Goal: Information Seeking & Learning: Learn about a topic

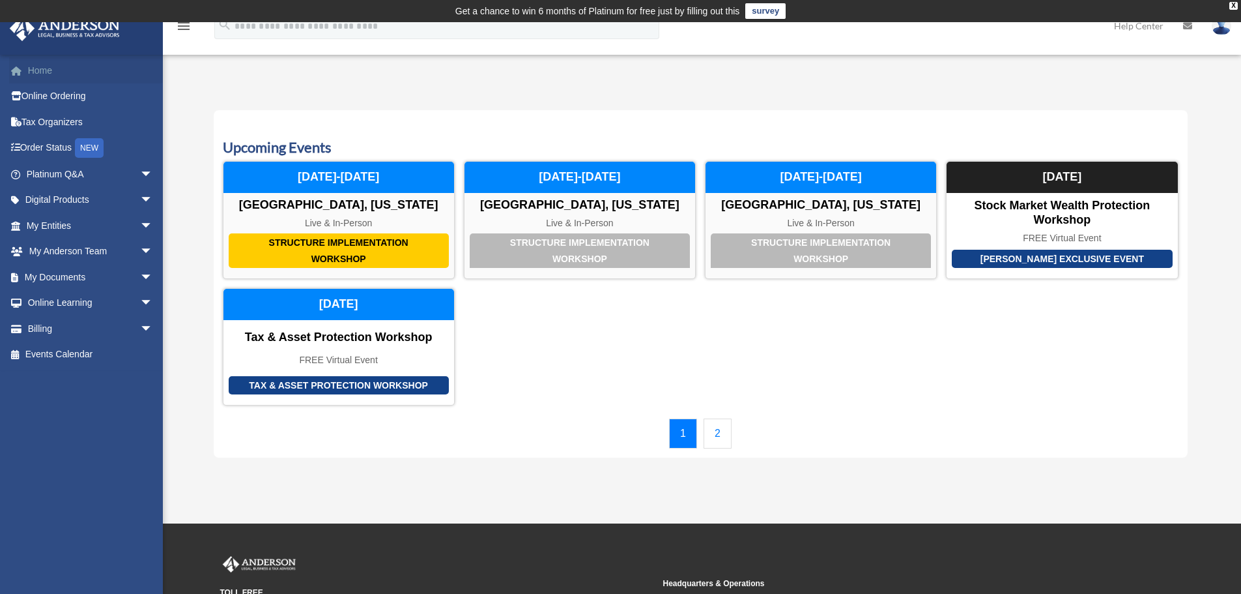
click at [57, 66] on link "Home" at bounding box center [91, 70] width 164 height 26
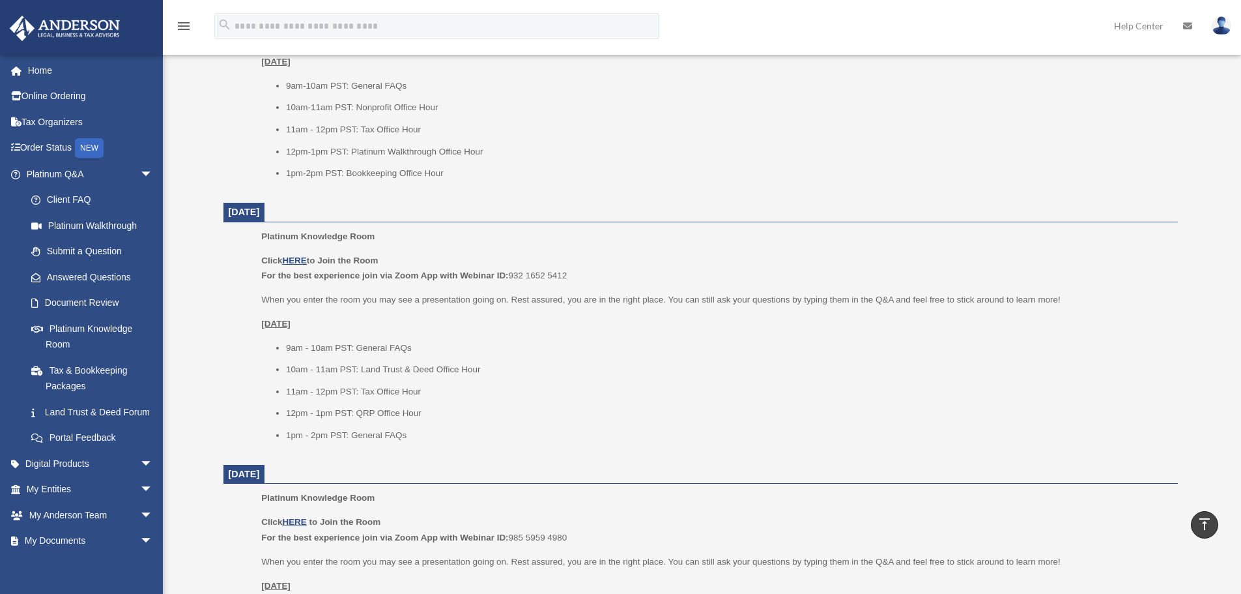
scroll to position [717, 0]
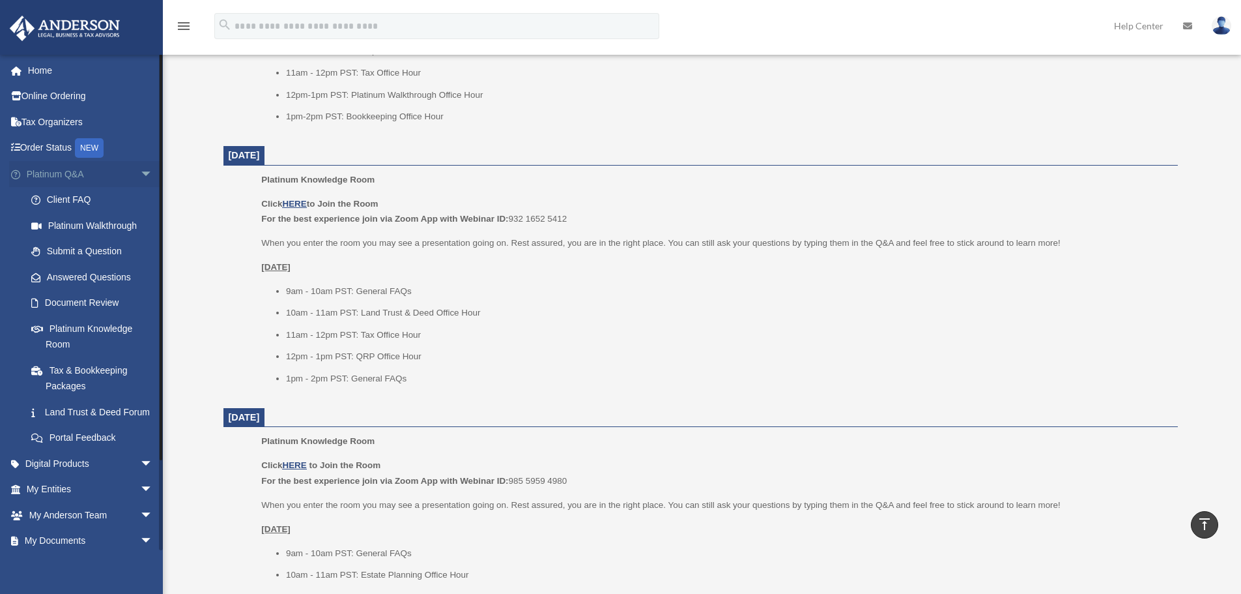
click at [140, 176] on span "arrow_drop_down" at bounding box center [153, 174] width 26 height 27
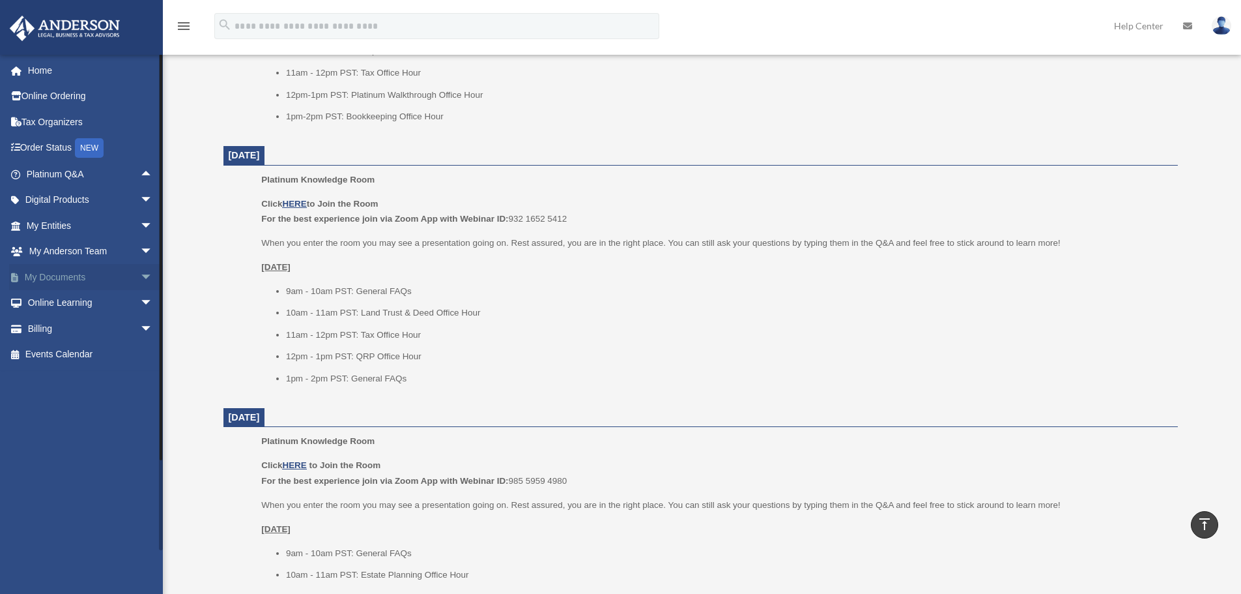
click at [140, 276] on span "arrow_drop_down" at bounding box center [153, 277] width 26 height 27
click at [51, 304] on link "Box" at bounding box center [95, 303] width 154 height 26
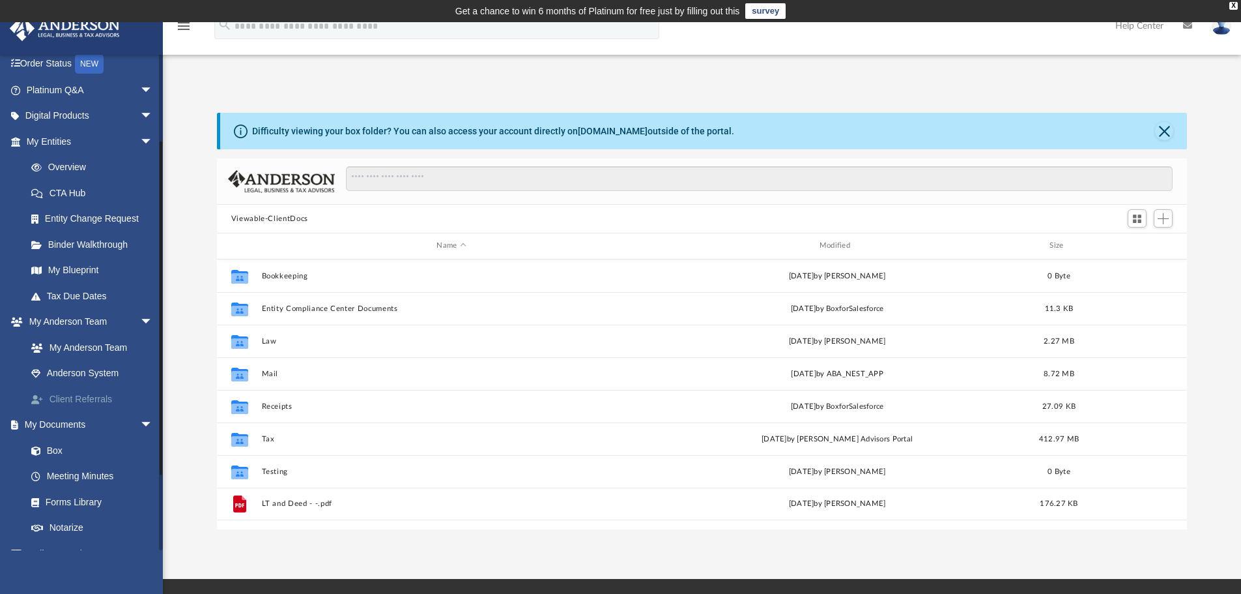
scroll to position [130, 0]
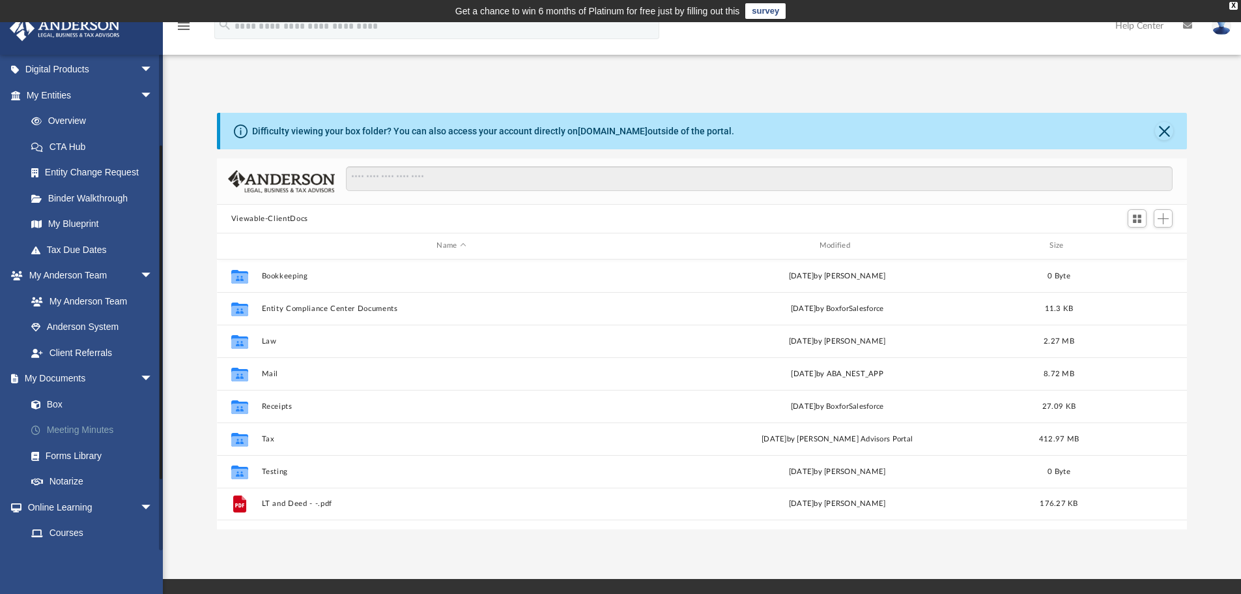
click at [72, 435] on link "Meeting Minutes" at bounding box center [95, 430] width 154 height 26
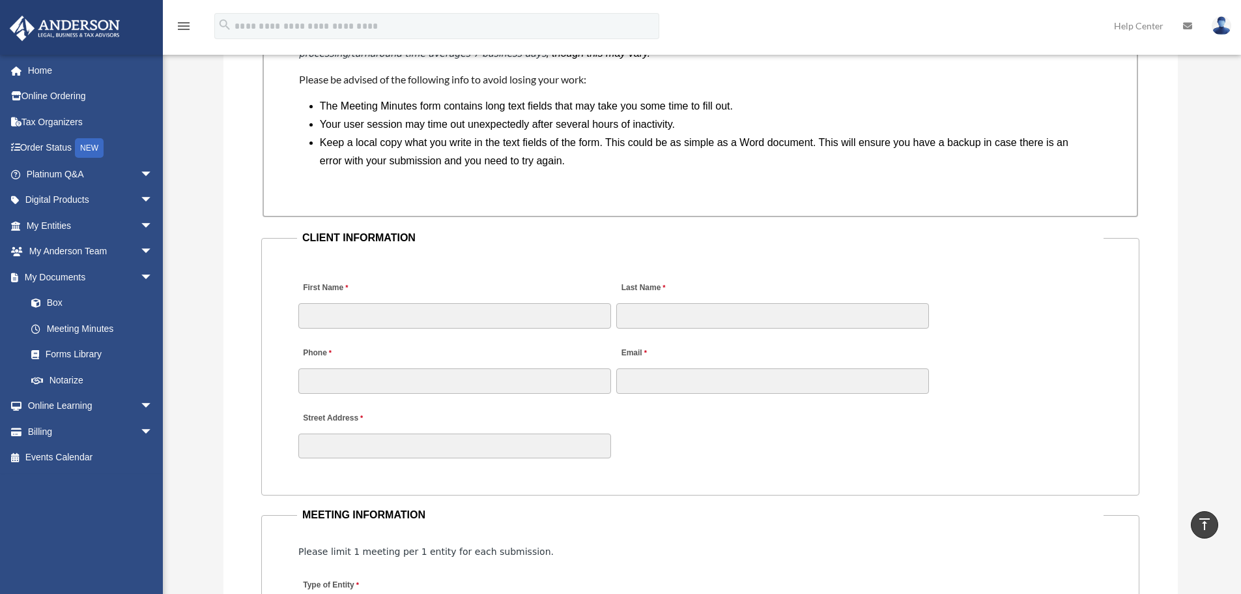
scroll to position [1173, 0]
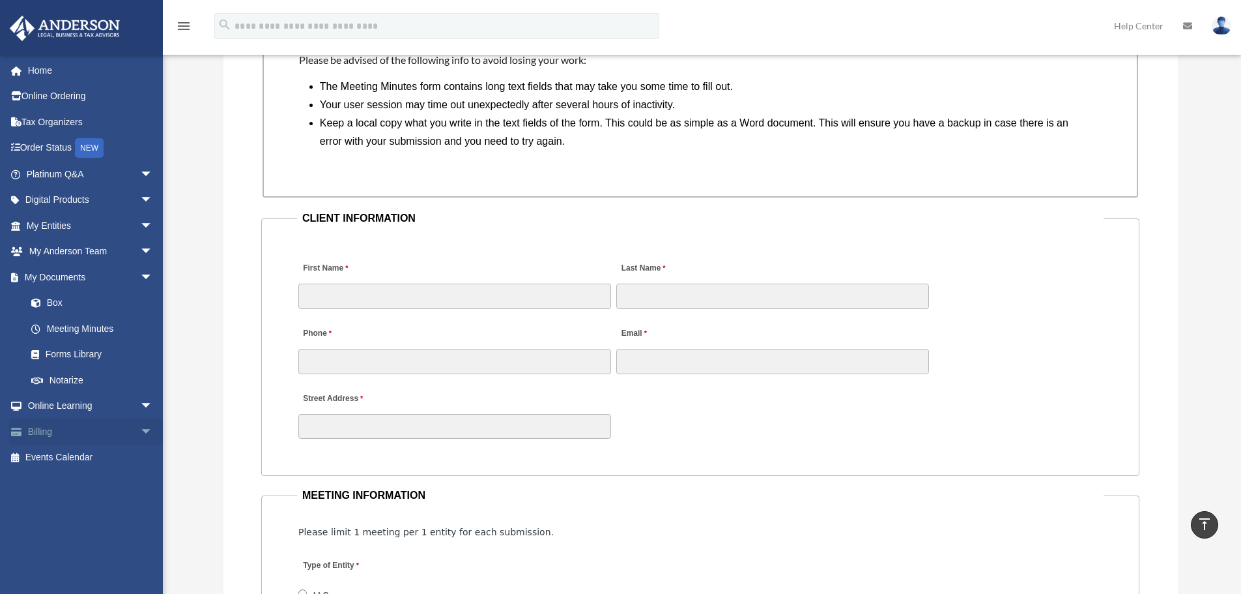
click at [140, 428] on span "arrow_drop_down" at bounding box center [153, 431] width 26 height 27
click at [91, 456] on link "$ Open Invoices" at bounding box center [95, 457] width 154 height 27
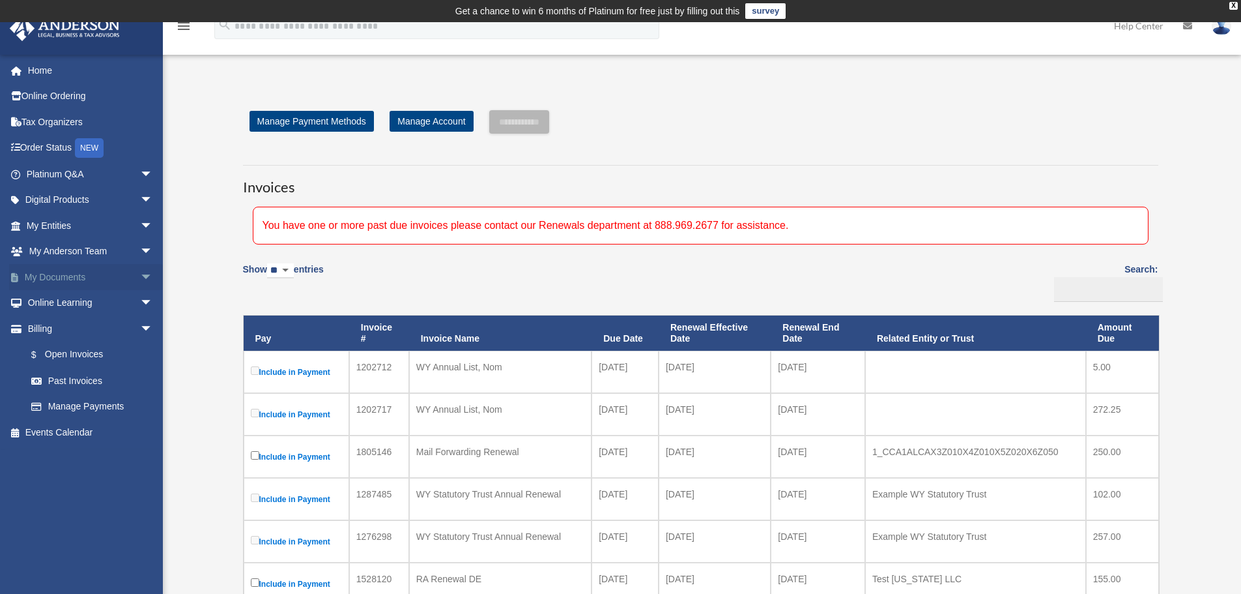
click at [140, 272] on span "arrow_drop_down" at bounding box center [153, 277] width 26 height 27
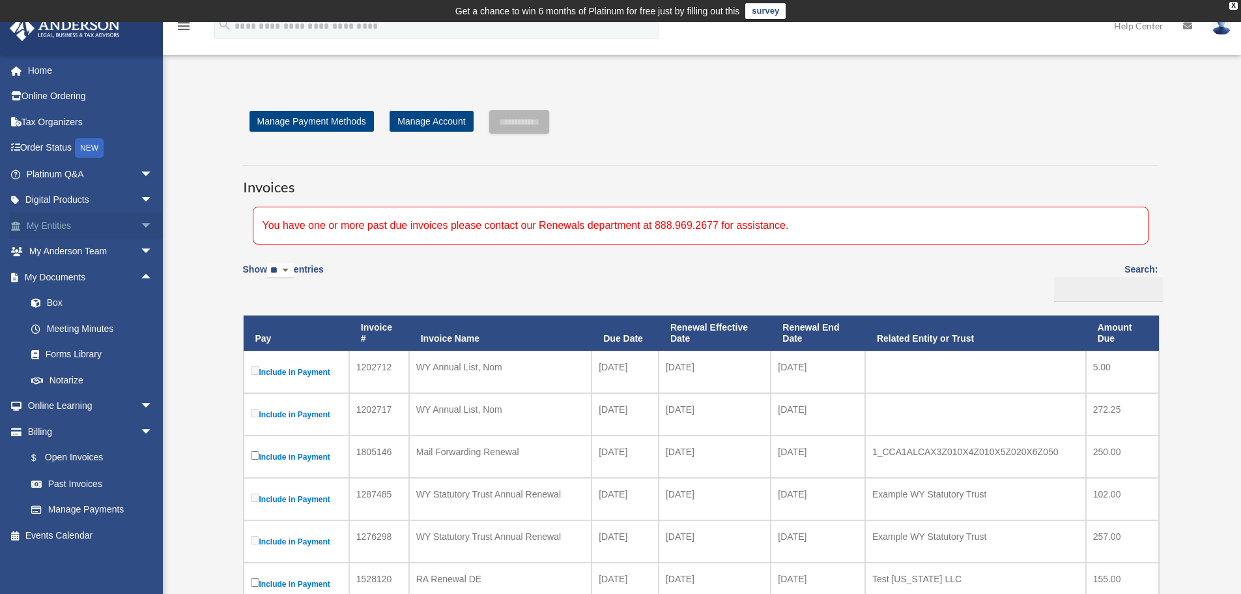
click at [140, 224] on span "arrow_drop_down" at bounding box center [153, 225] width 26 height 27
click at [46, 60] on link "Home" at bounding box center [91, 70] width 164 height 26
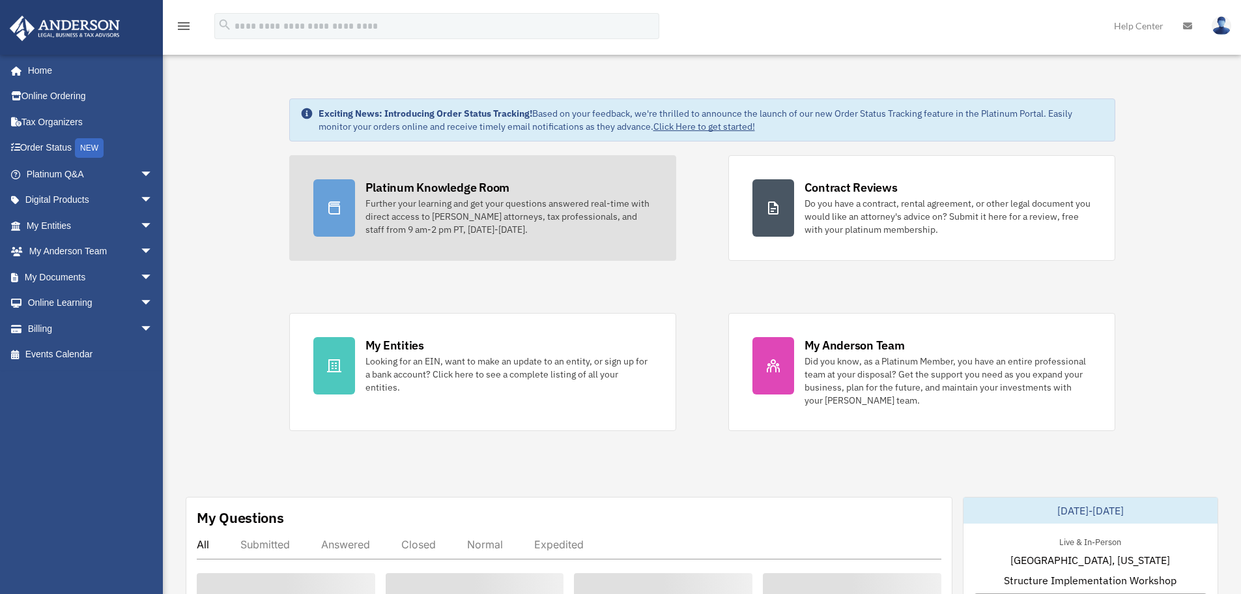
click at [483, 209] on div "Further your learning and get your questions answered real-time with direct acc…" at bounding box center [509, 216] width 287 height 39
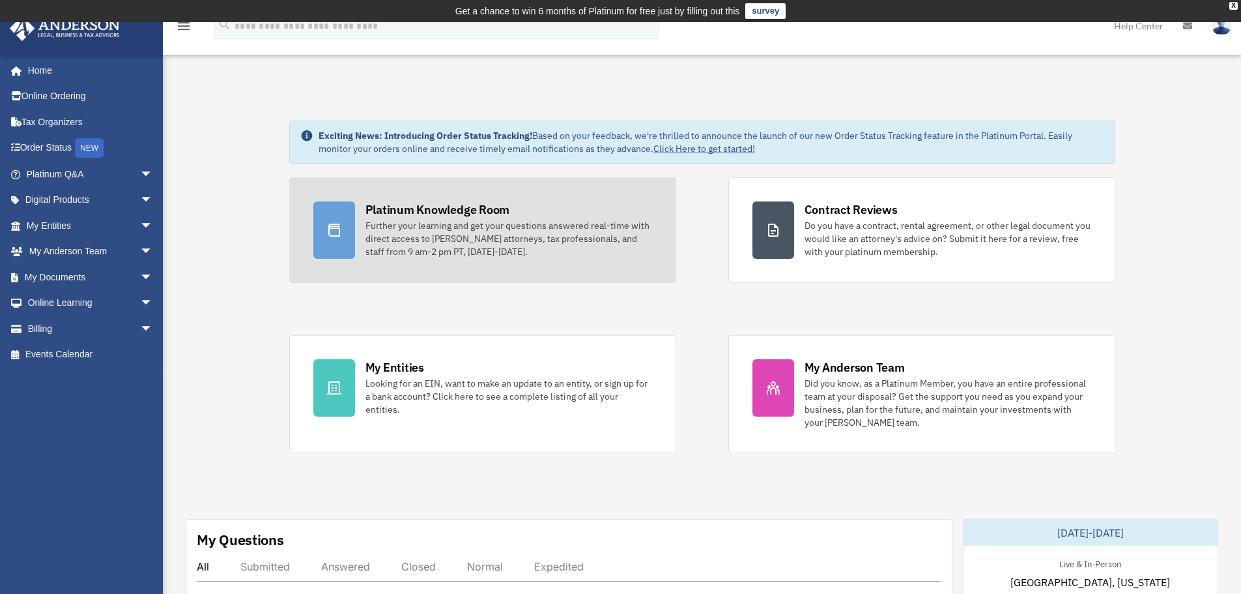
click at [484, 216] on div "Platinum Knowledge Room" at bounding box center [438, 209] width 145 height 16
click at [422, 227] on div "Further your learning and get your questions answered real-time with direct acc…" at bounding box center [509, 238] width 287 height 39
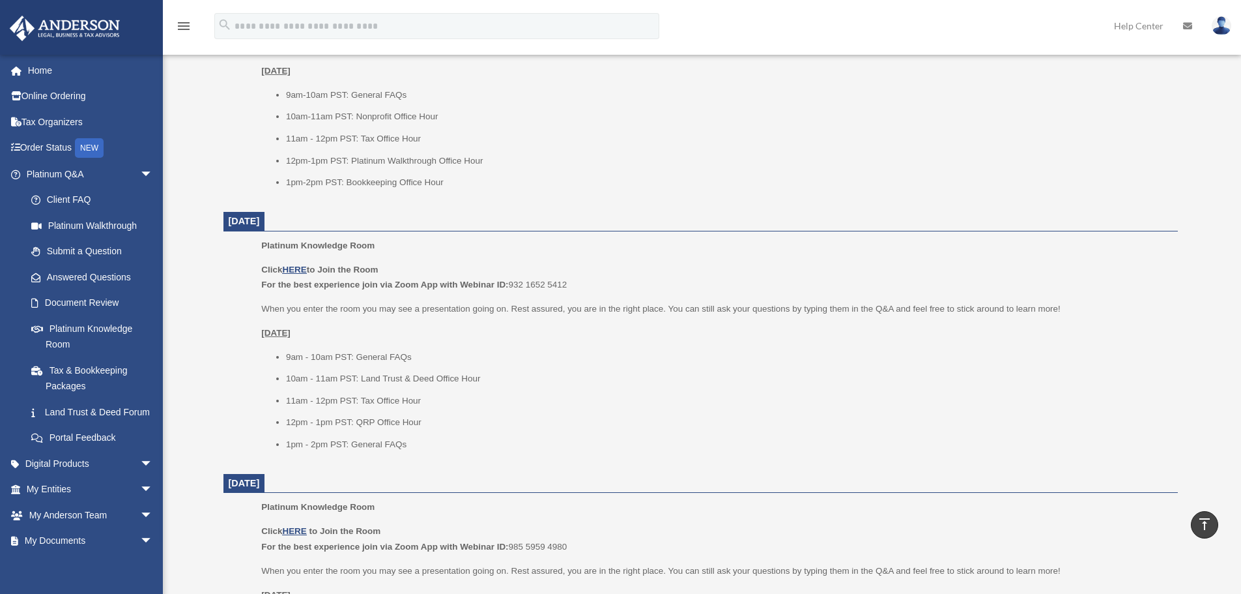
scroll to position [717, 0]
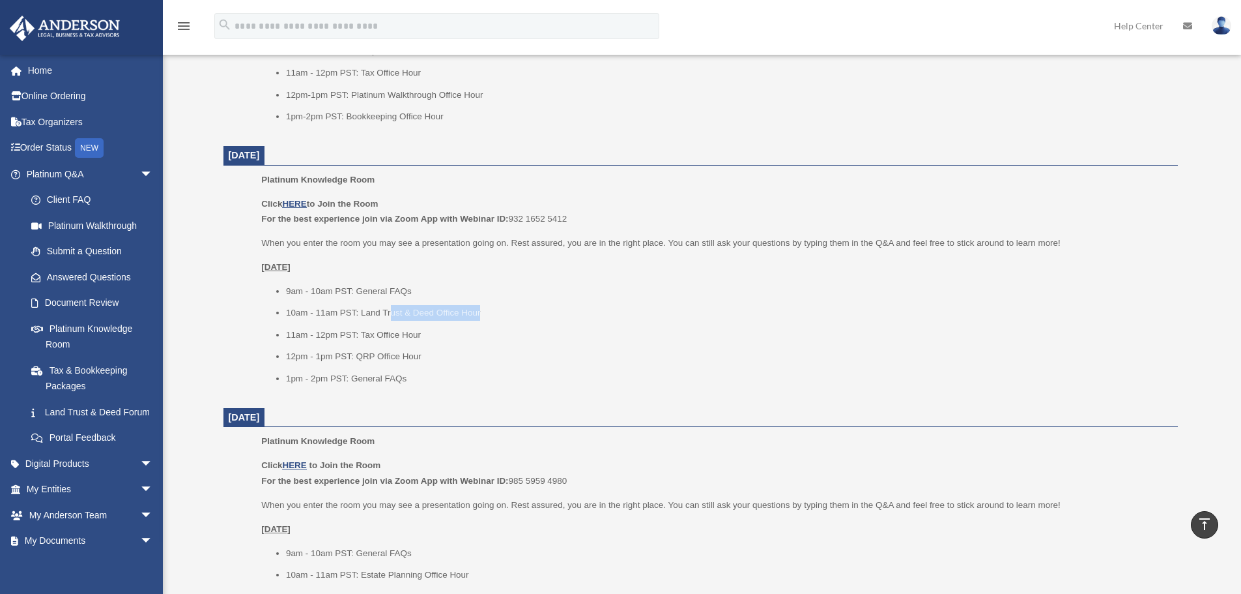
drag, startPoint x: 505, startPoint y: 310, endPoint x: 392, endPoint y: 319, distance: 113.8
click at [392, 319] on li "10am - 11am PST: Land Trust & Deed Office Hour" at bounding box center [727, 313] width 883 height 16
drag, startPoint x: 422, startPoint y: 355, endPoint x: 278, endPoint y: 341, distance: 145.3
click at [286, 349] on li "12pm - 1pm PST: QRP Office Hour" at bounding box center [727, 357] width 883 height 16
copy li "12pm - 1pm PST: QRP Office Hour"
